Goal: Task Accomplishment & Management: Manage account settings

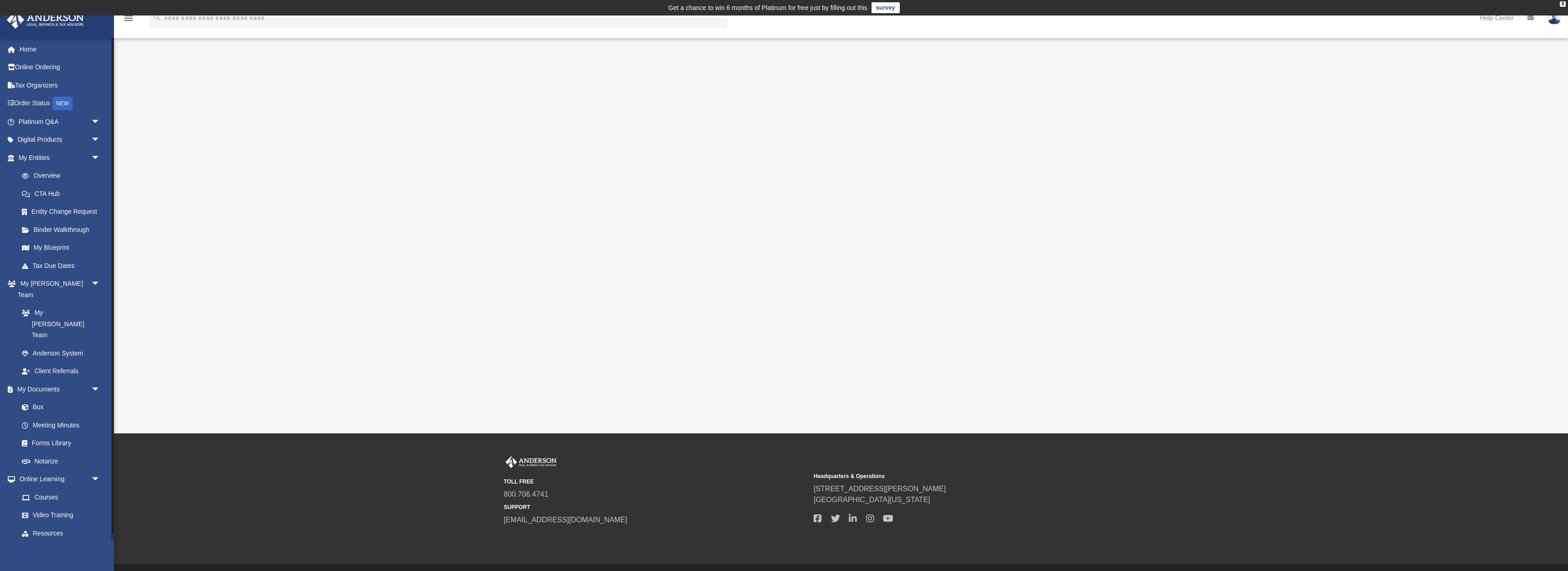
click at [91, 542] on span "arrow_drop_down" at bounding box center [100, 552] width 18 height 19
click at [65, 560] on link "$ Open Invoices" at bounding box center [63, 569] width 101 height 19
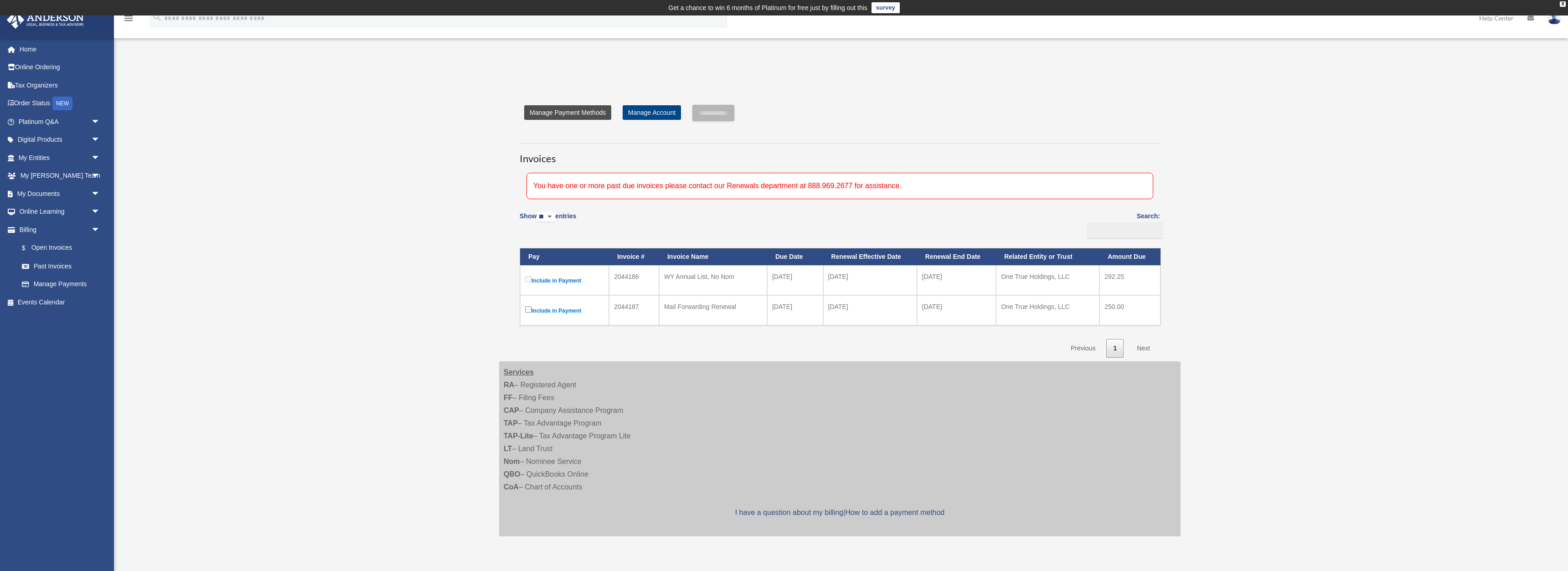
click at [593, 116] on link "Manage Payment Methods" at bounding box center [567, 113] width 87 height 15
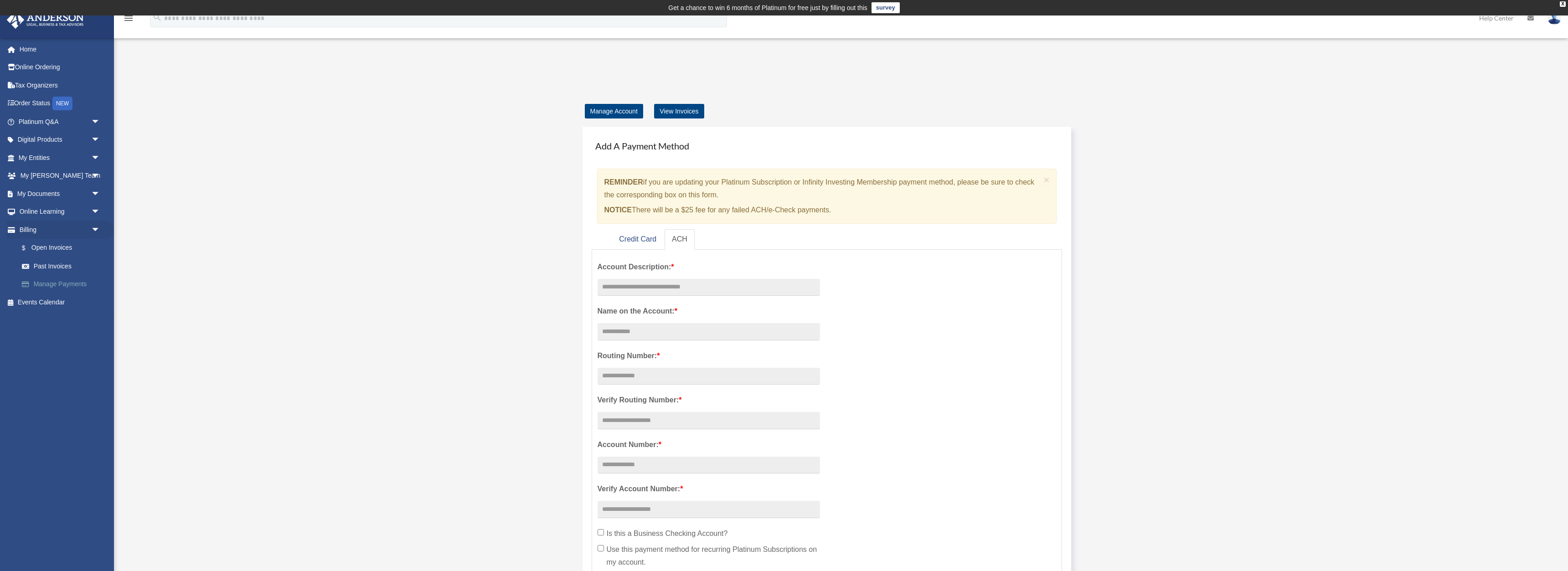
click at [80, 288] on link "Manage Payments" at bounding box center [63, 284] width 101 height 18
click at [62, 248] on link "$ Open Invoices" at bounding box center [63, 248] width 101 height 19
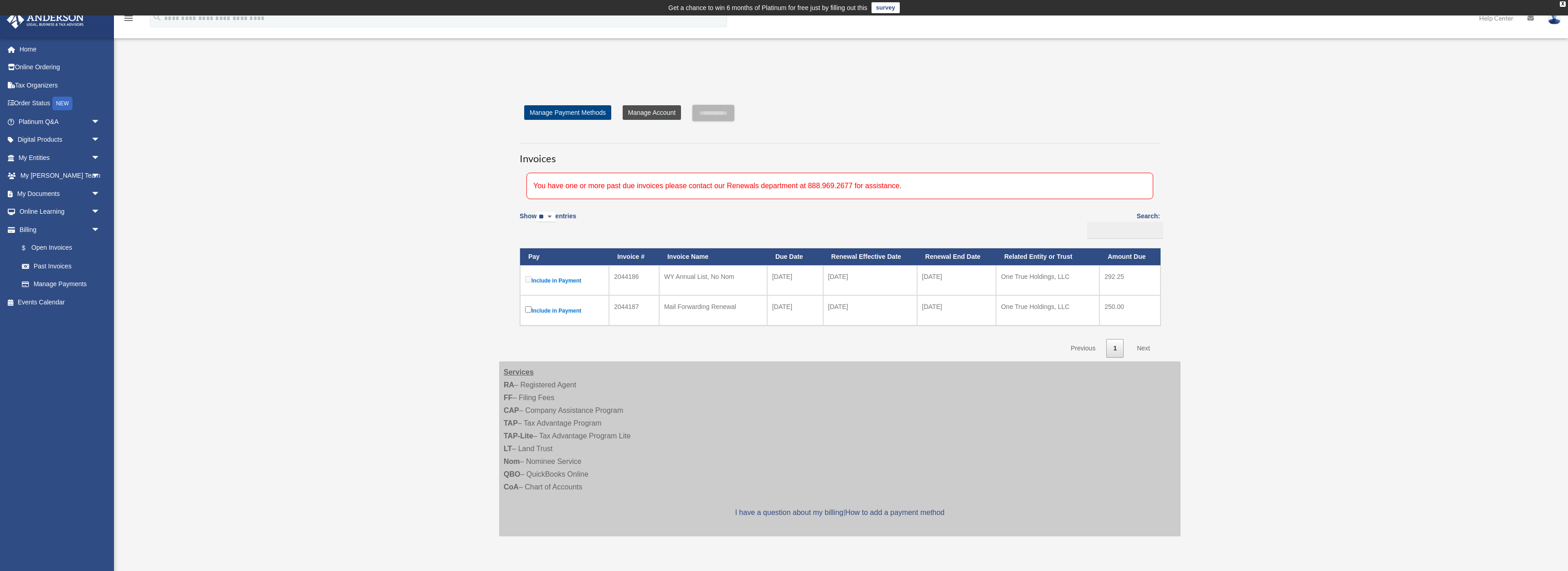
click at [643, 114] on link "Manage Account" at bounding box center [652, 113] width 58 height 15
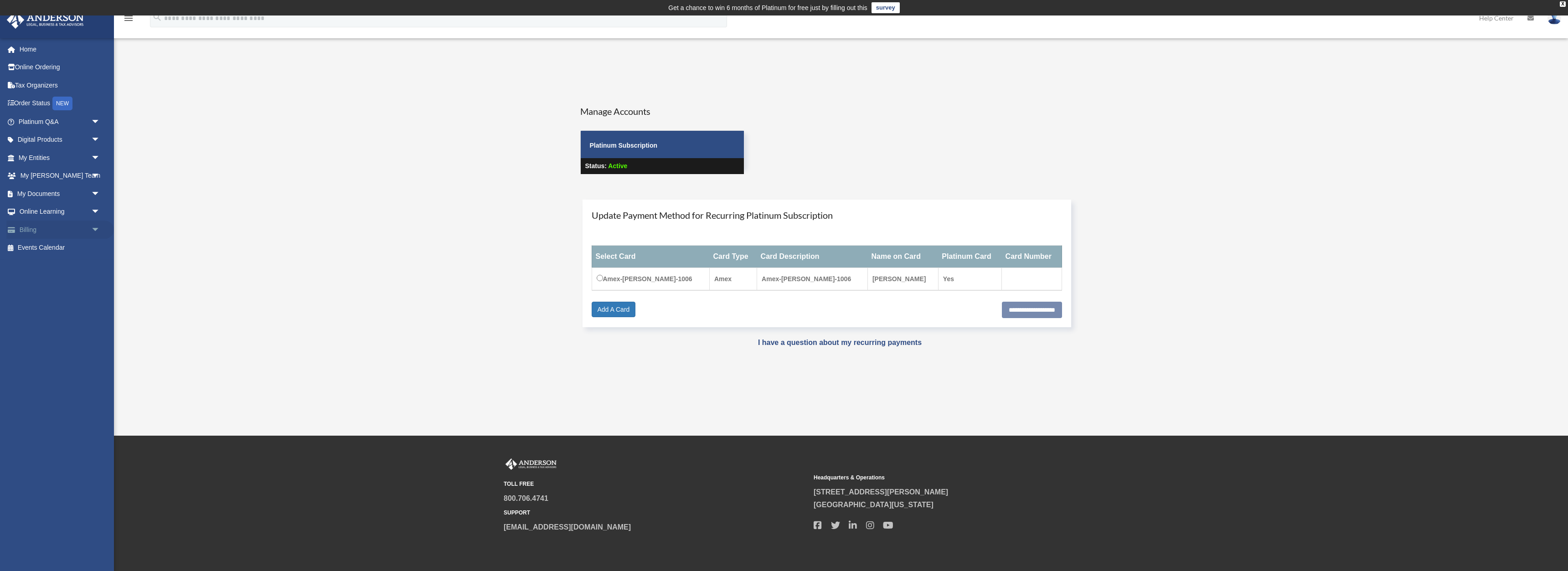
click at [86, 233] on link "Billing arrow_drop_down" at bounding box center [60, 229] width 108 height 18
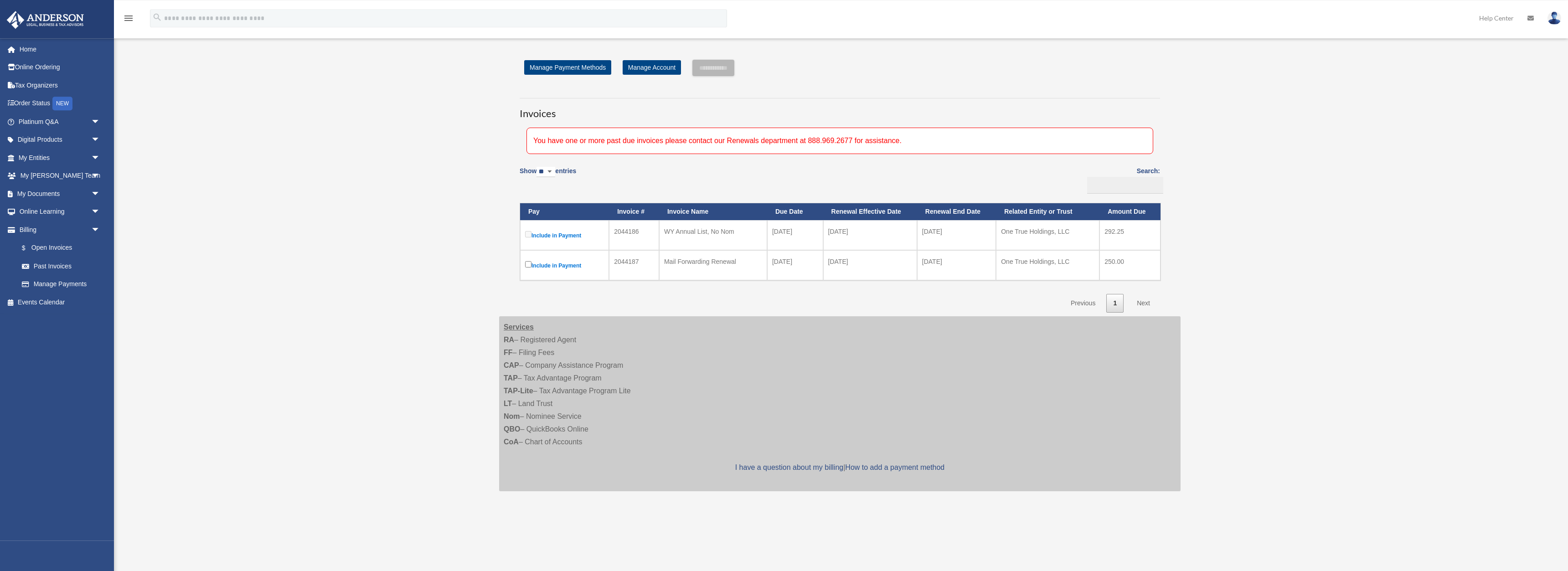
scroll to position [46, 0]
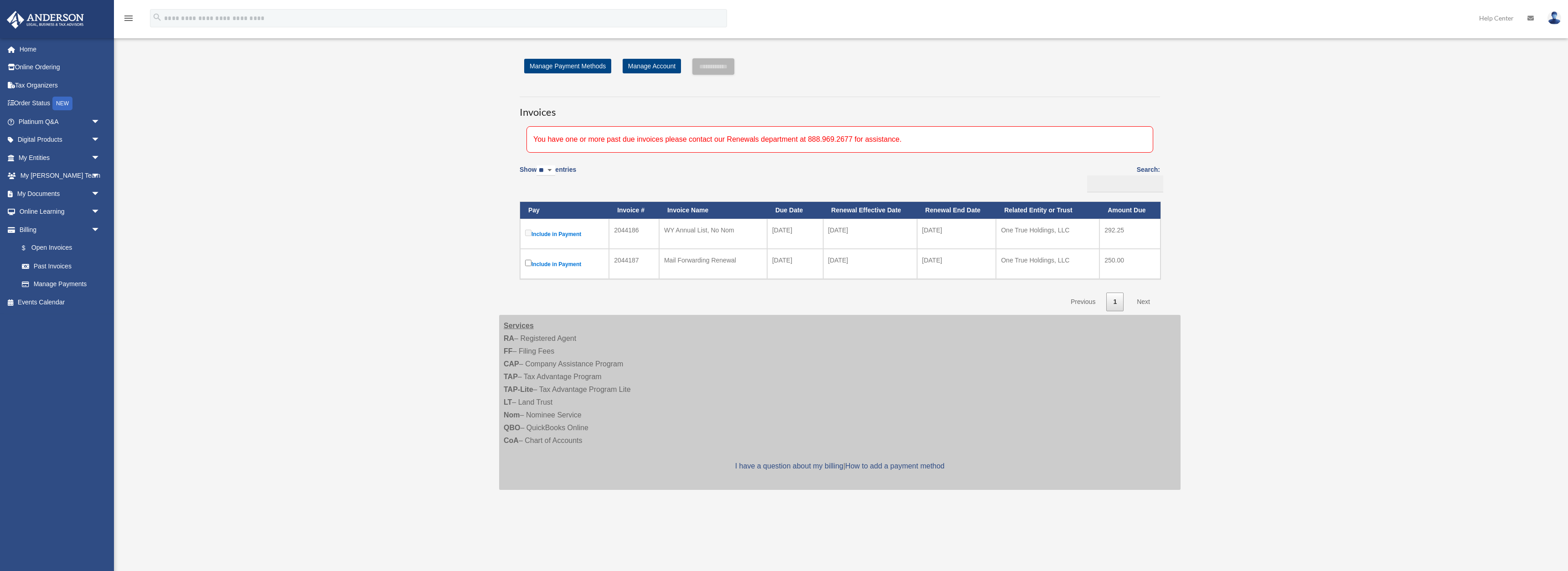
click at [553, 236] on label "Include in Payment" at bounding box center [565, 233] width 79 height 12
click at [551, 234] on label "Include in Payment" at bounding box center [565, 233] width 79 height 12
click at [643, 70] on link "Manage Account" at bounding box center [652, 66] width 58 height 15
